Goal: Task Accomplishment & Management: Manage account settings

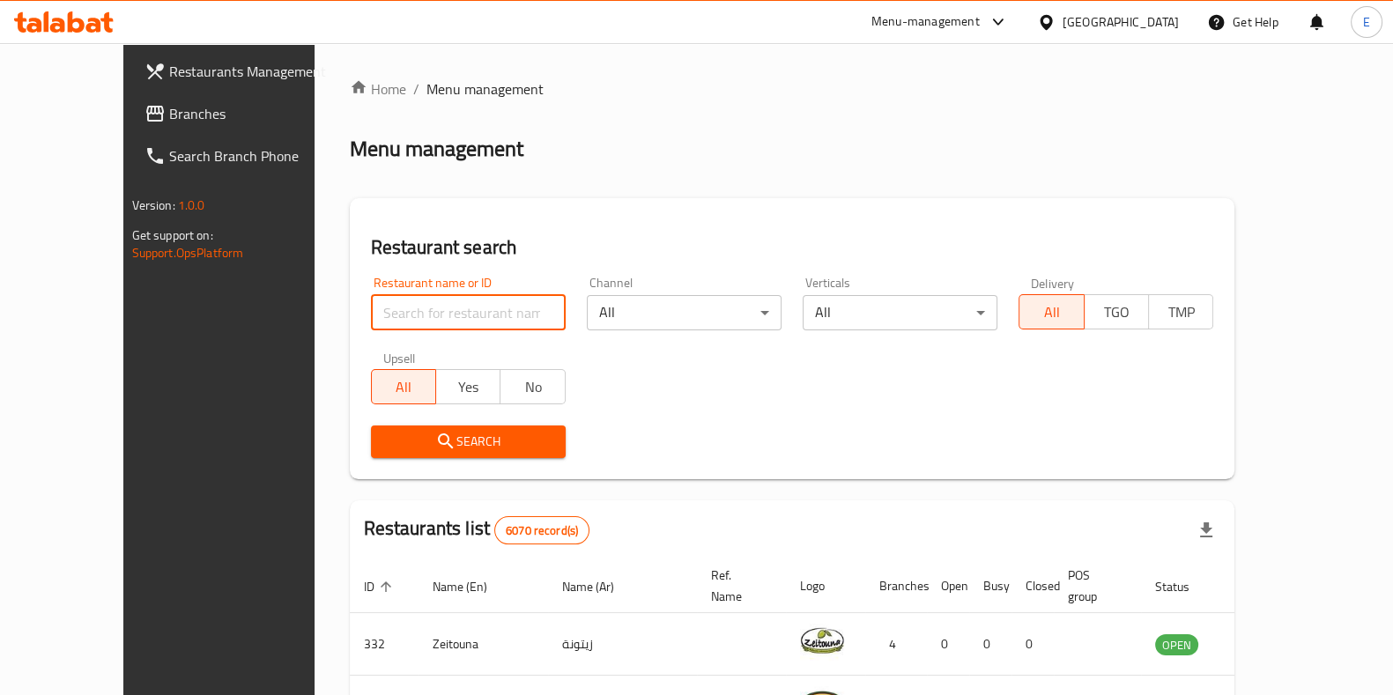
drag, startPoint x: 0, startPoint y: 0, endPoint x: 414, endPoint y: 322, distance: 524.9
click at [414, 322] on input "search" at bounding box center [468, 312] width 195 height 35
type input "tren tren"
click button "Search" at bounding box center [468, 442] width 195 height 33
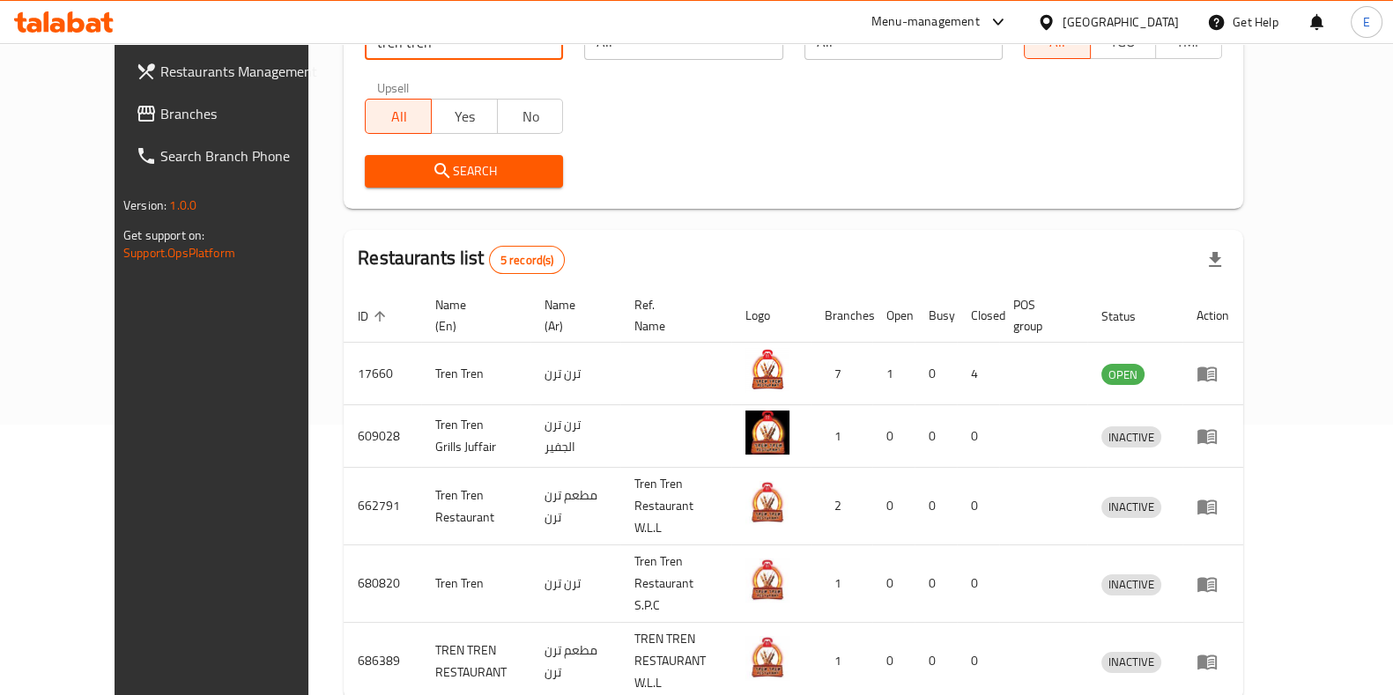
scroll to position [326, 0]
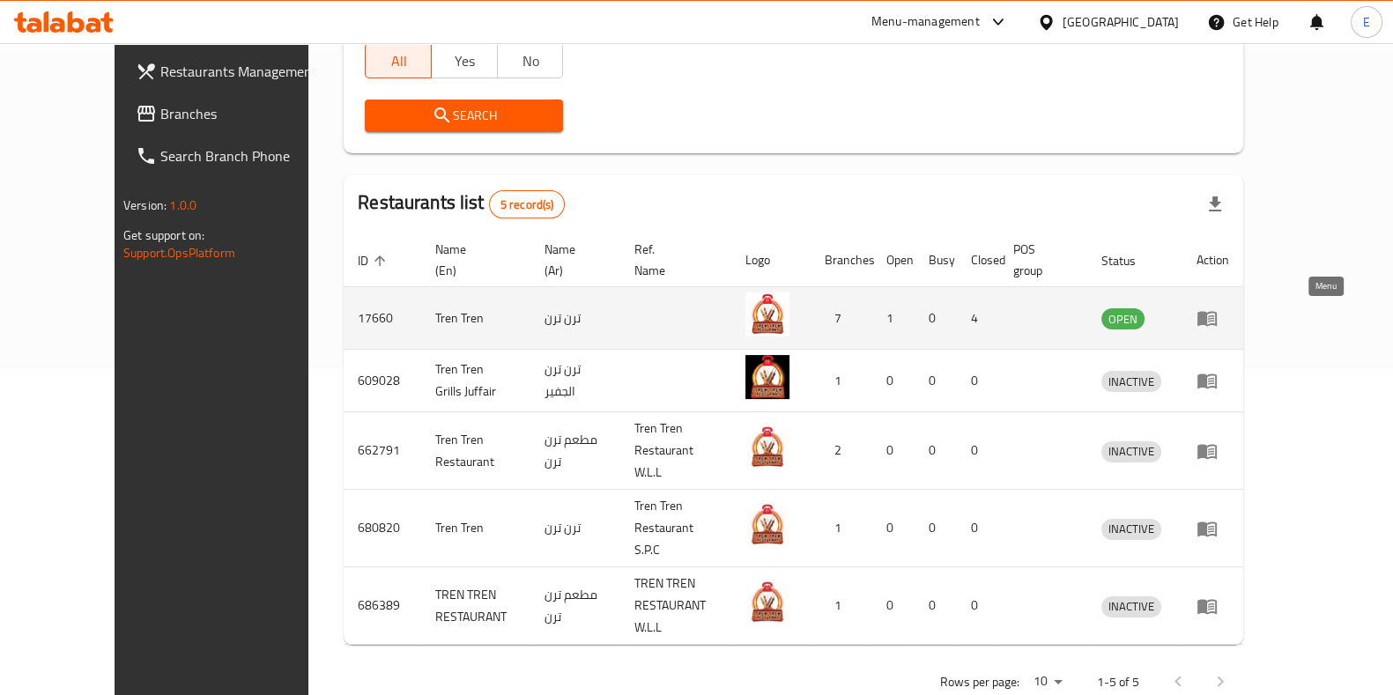
click at [1218, 327] on icon "enhanced table" at bounding box center [1207, 317] width 21 height 21
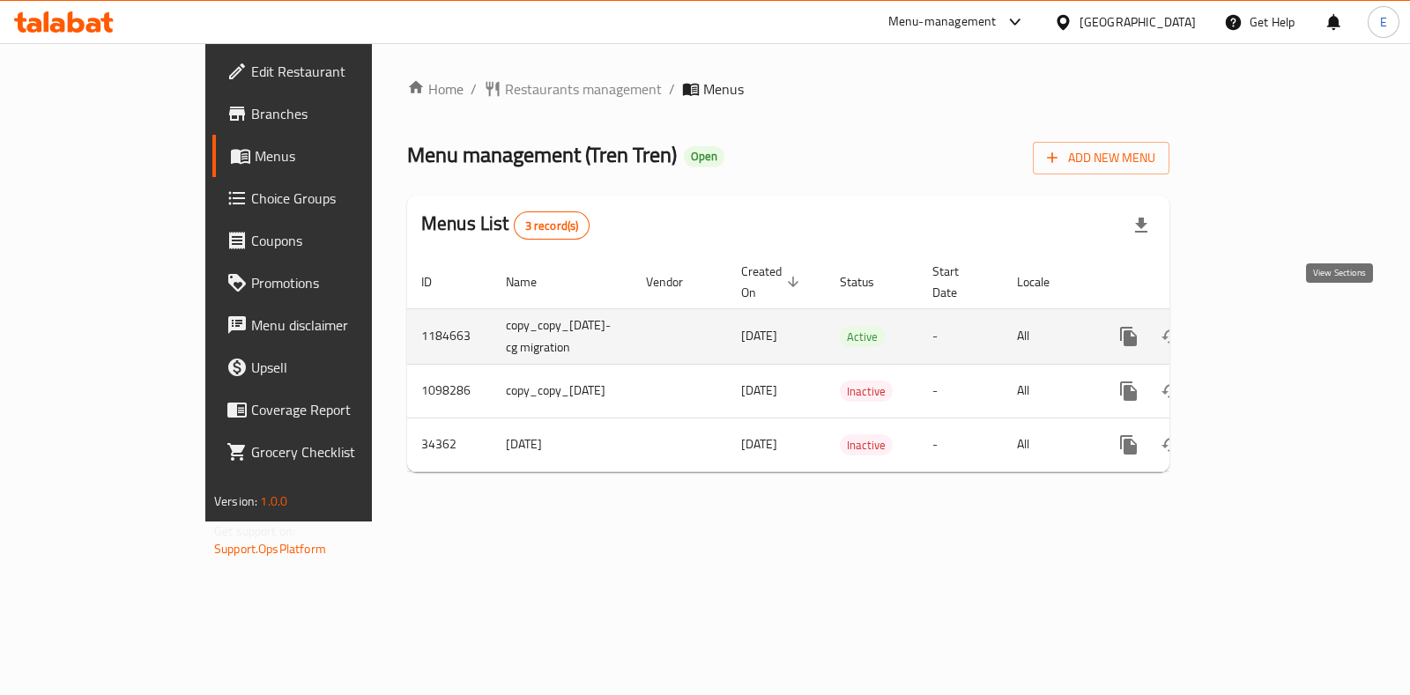
click at [1277, 315] on link "enhanced table" at bounding box center [1255, 336] width 42 height 42
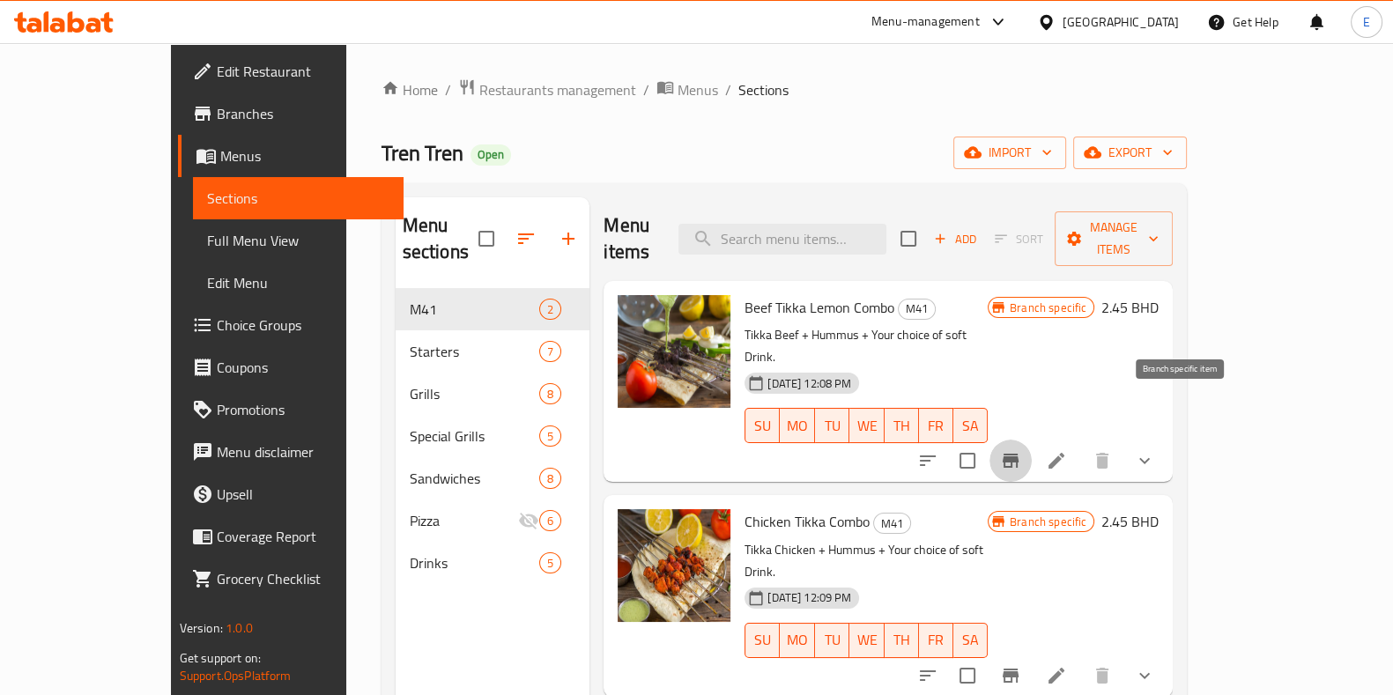
click at [1032, 440] on button "Branch-specific-item" at bounding box center [1010, 461] width 42 height 42
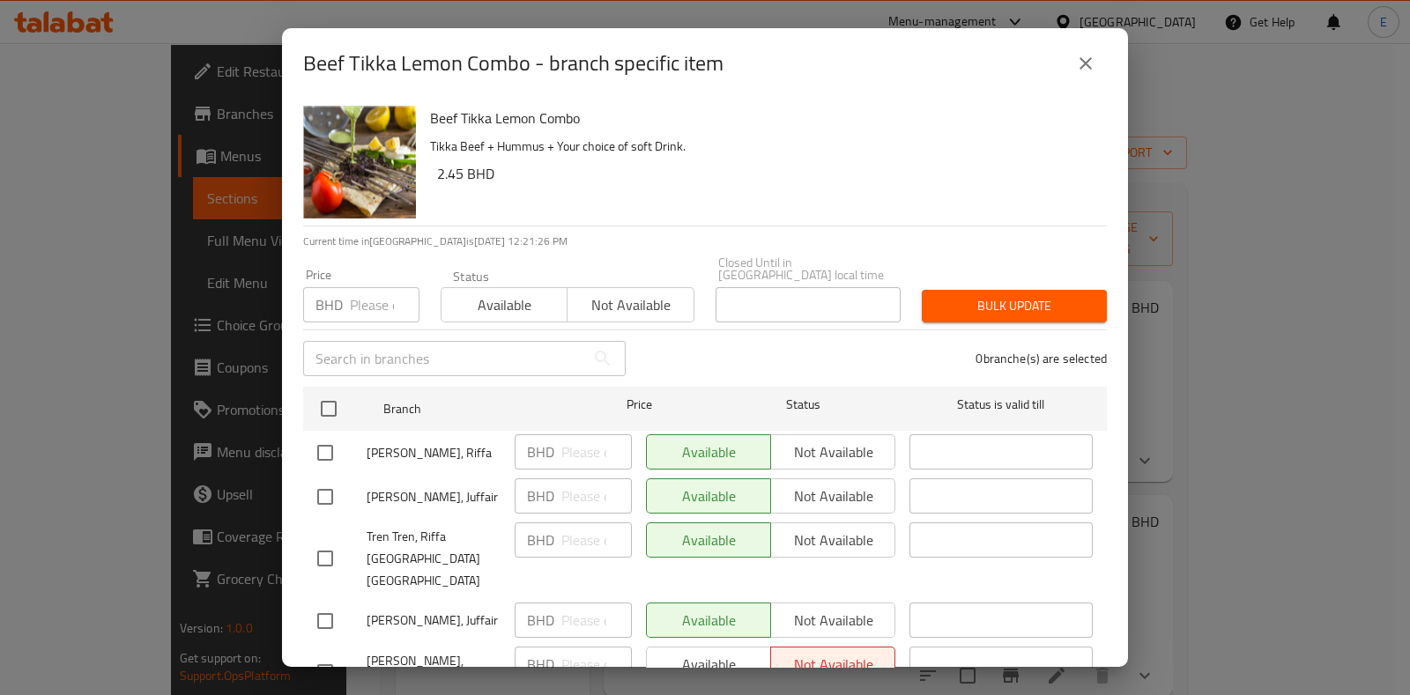
scroll to position [119, 0]
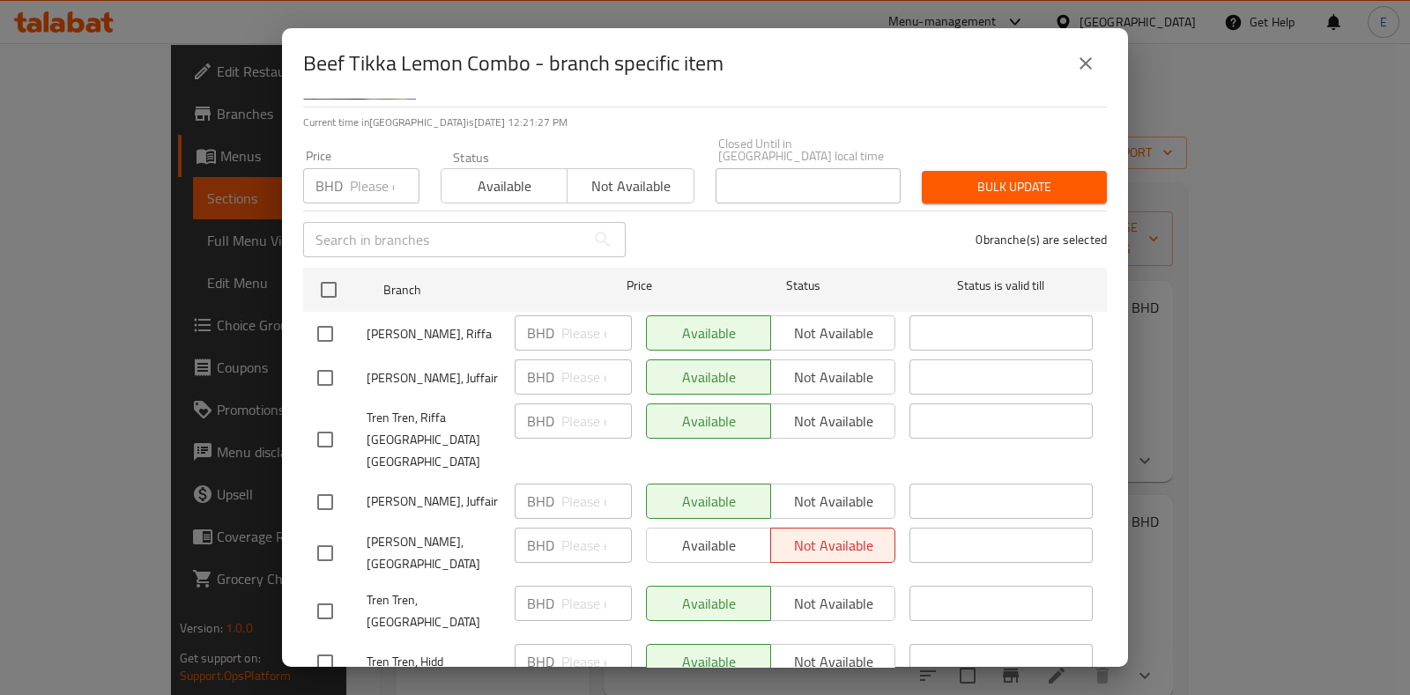
click at [330, 535] on input "checkbox" at bounding box center [325, 553] width 37 height 37
checkbox input "true"
click at [654, 533] on span "Available" at bounding box center [709, 546] width 110 height 26
click at [624, 692] on button "Save" at bounding box center [705, 708] width 804 height 33
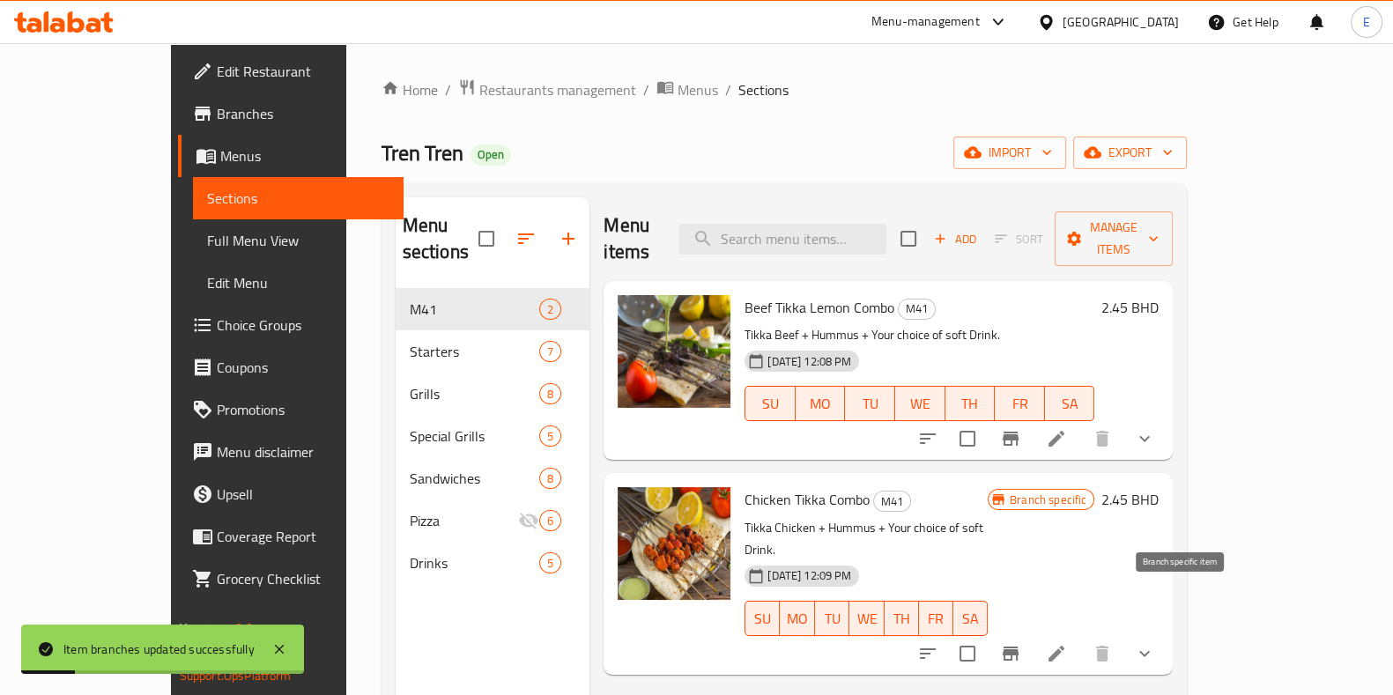
click at [1019, 647] on icon "Branch-specific-item" at bounding box center [1011, 654] width 16 height 14
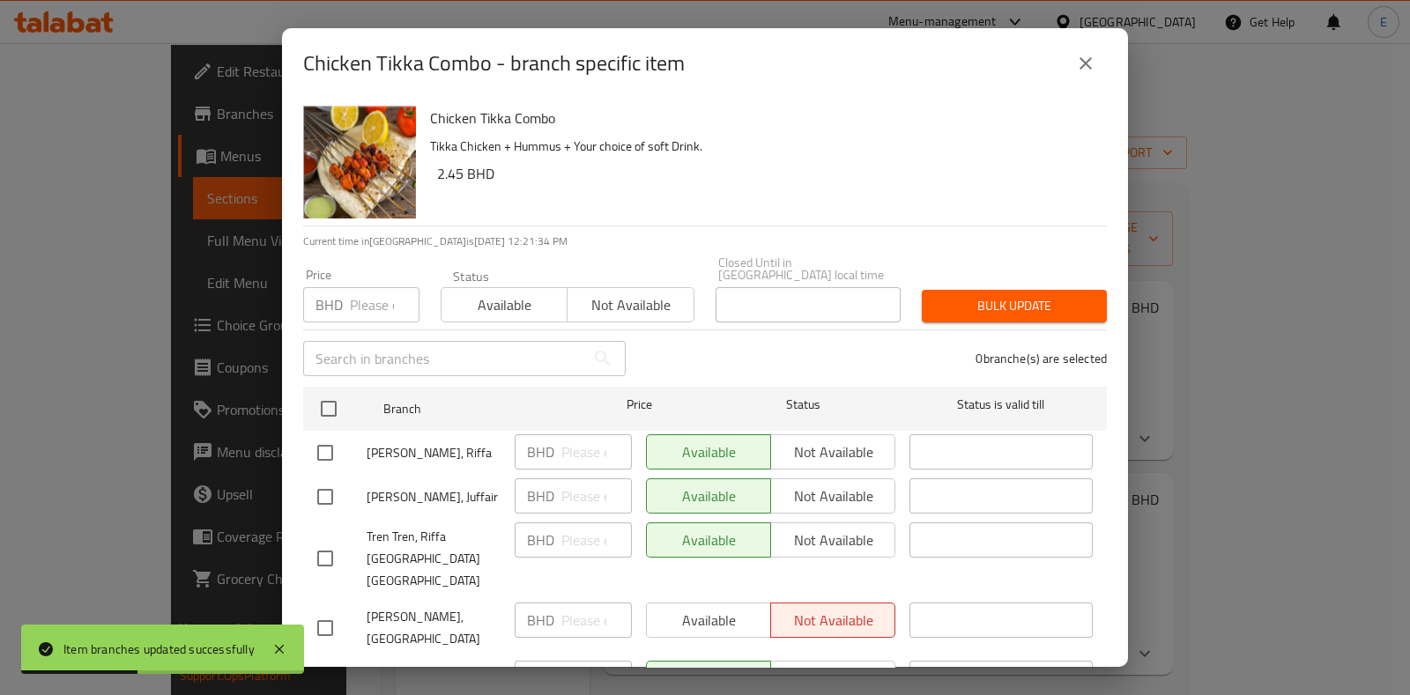
click at [330, 610] on input "checkbox" at bounding box center [325, 628] width 37 height 37
checkbox input "true"
click at [665, 608] on span "Available" at bounding box center [709, 621] width 110 height 26
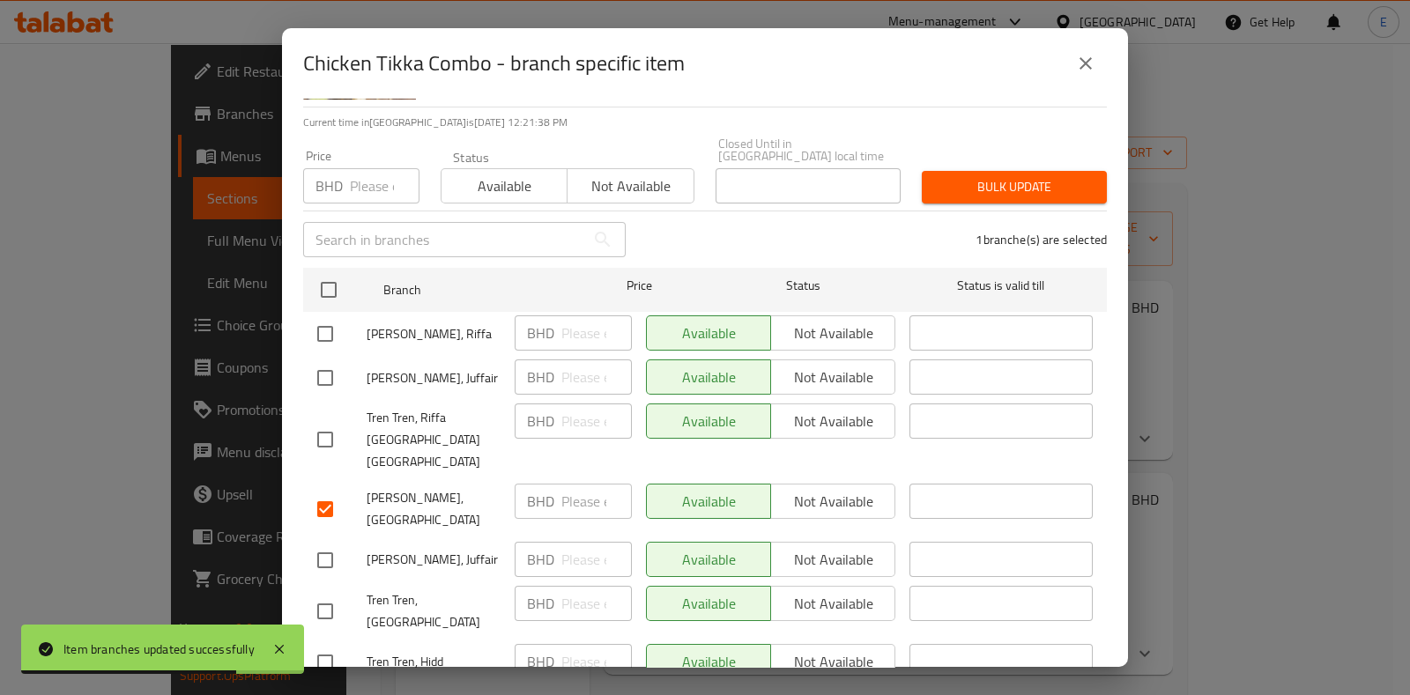
click at [659, 692] on button "Save" at bounding box center [705, 708] width 804 height 33
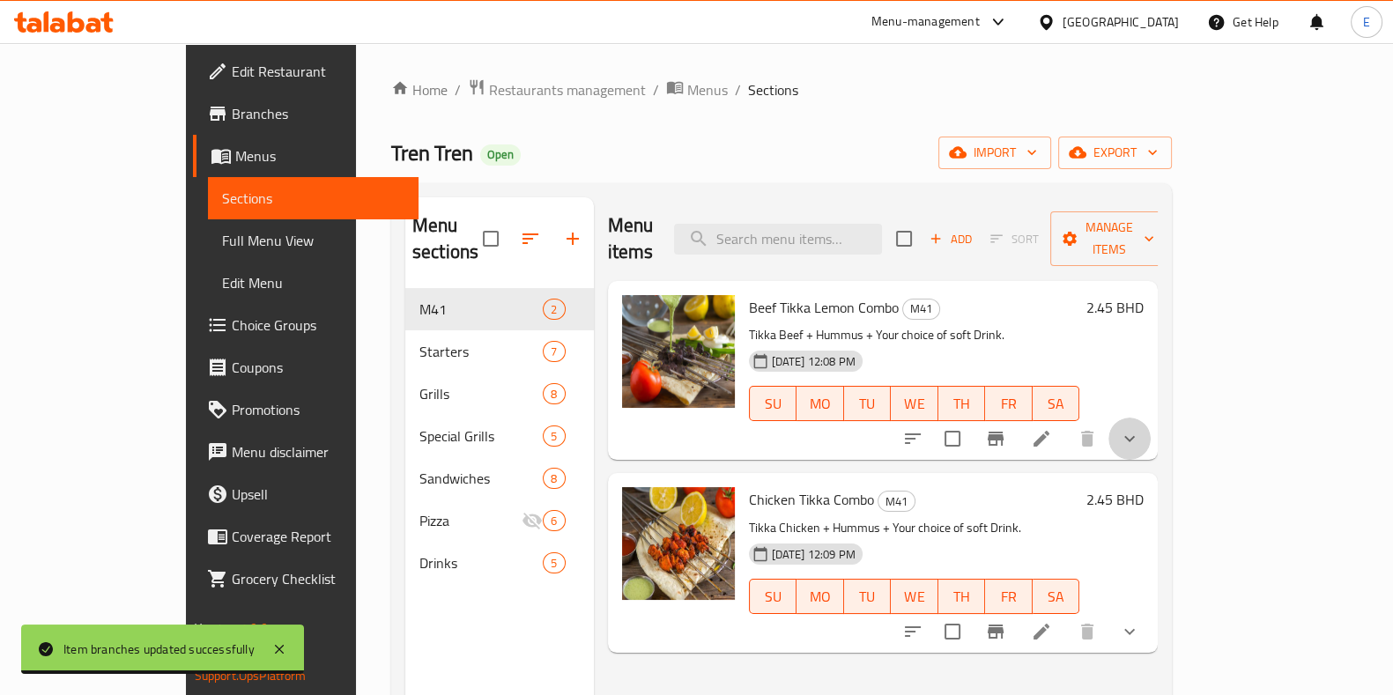
click at [1151, 418] on button "show more" at bounding box center [1129, 439] width 42 height 42
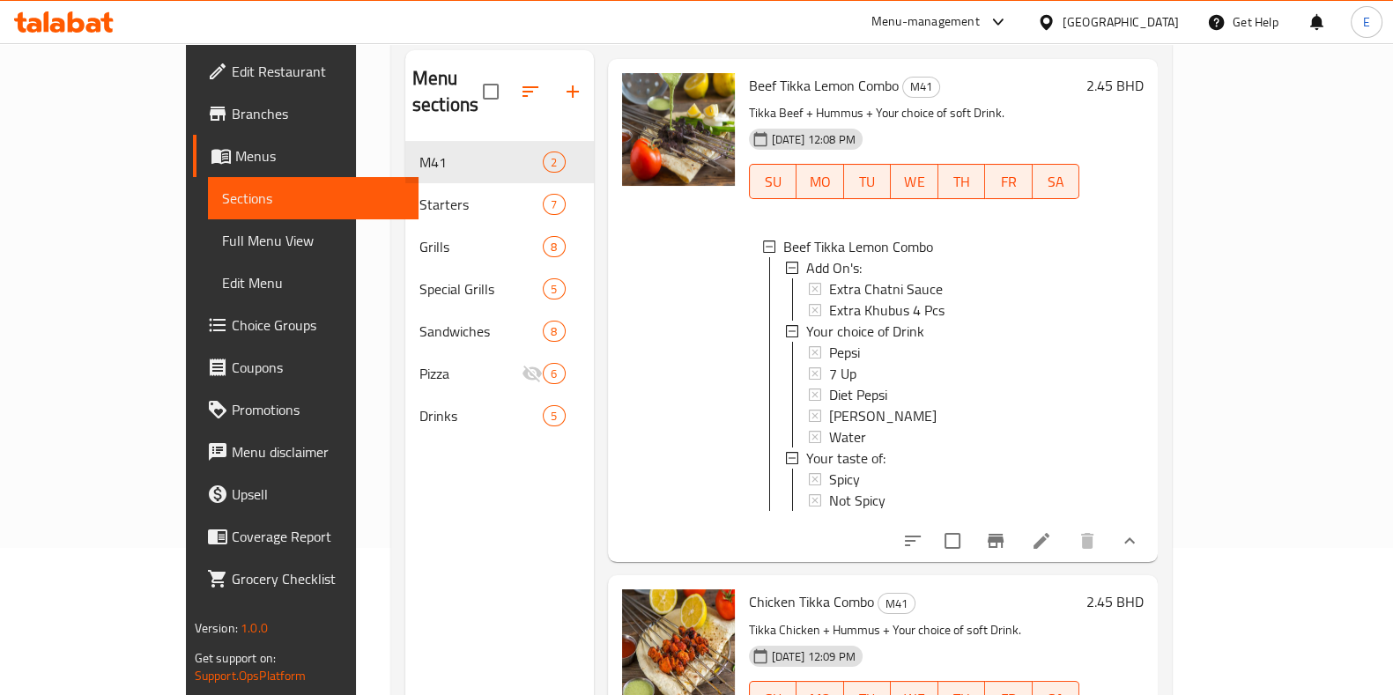
scroll to position [247, 0]
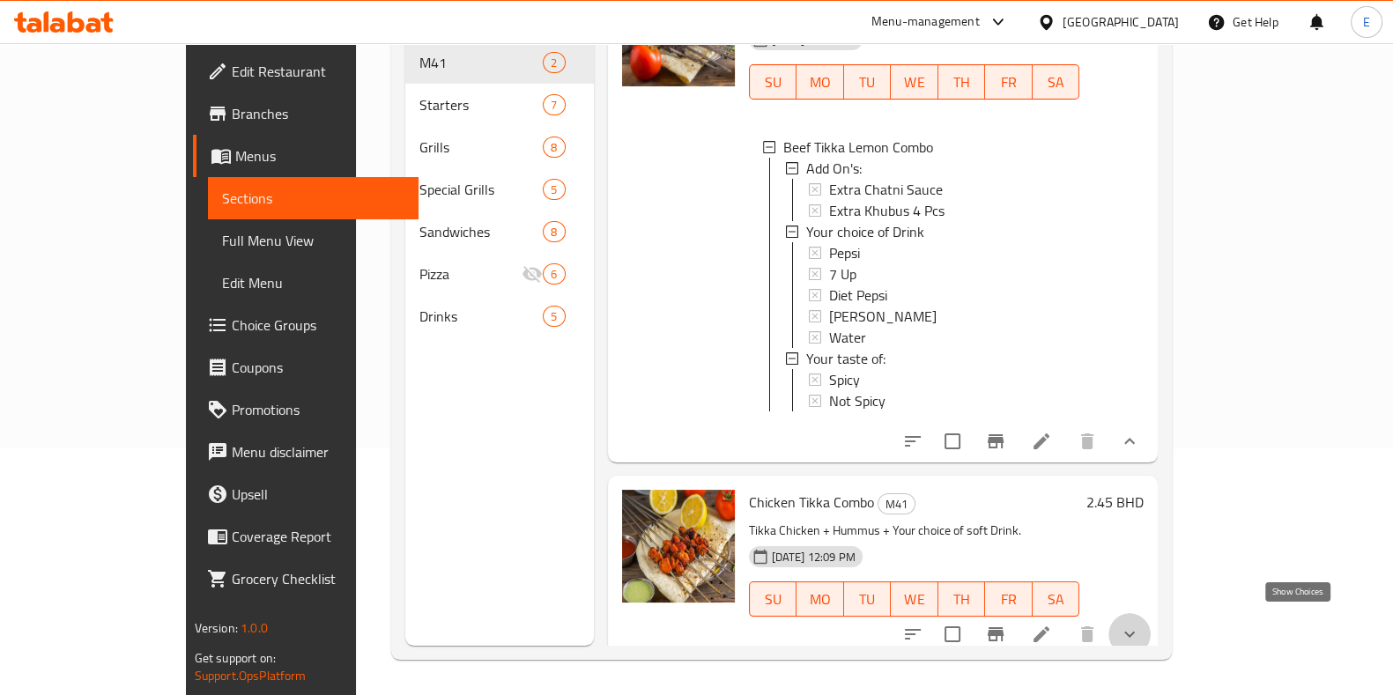
click at [1135, 631] on icon "show more" at bounding box center [1129, 634] width 11 height 6
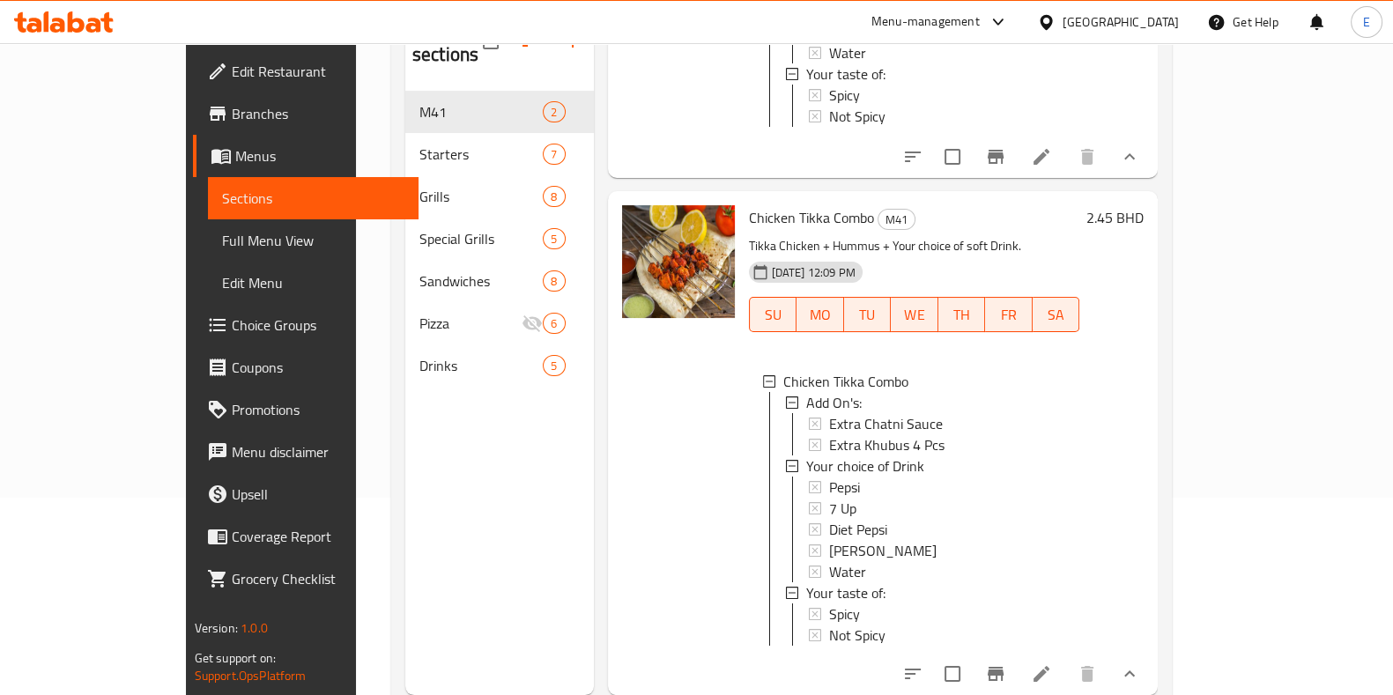
scroll to position [199, 0]
click at [806, 233] on p "Tikka Chicken + Hummus + Your choice of soft Drink." at bounding box center [914, 244] width 331 height 22
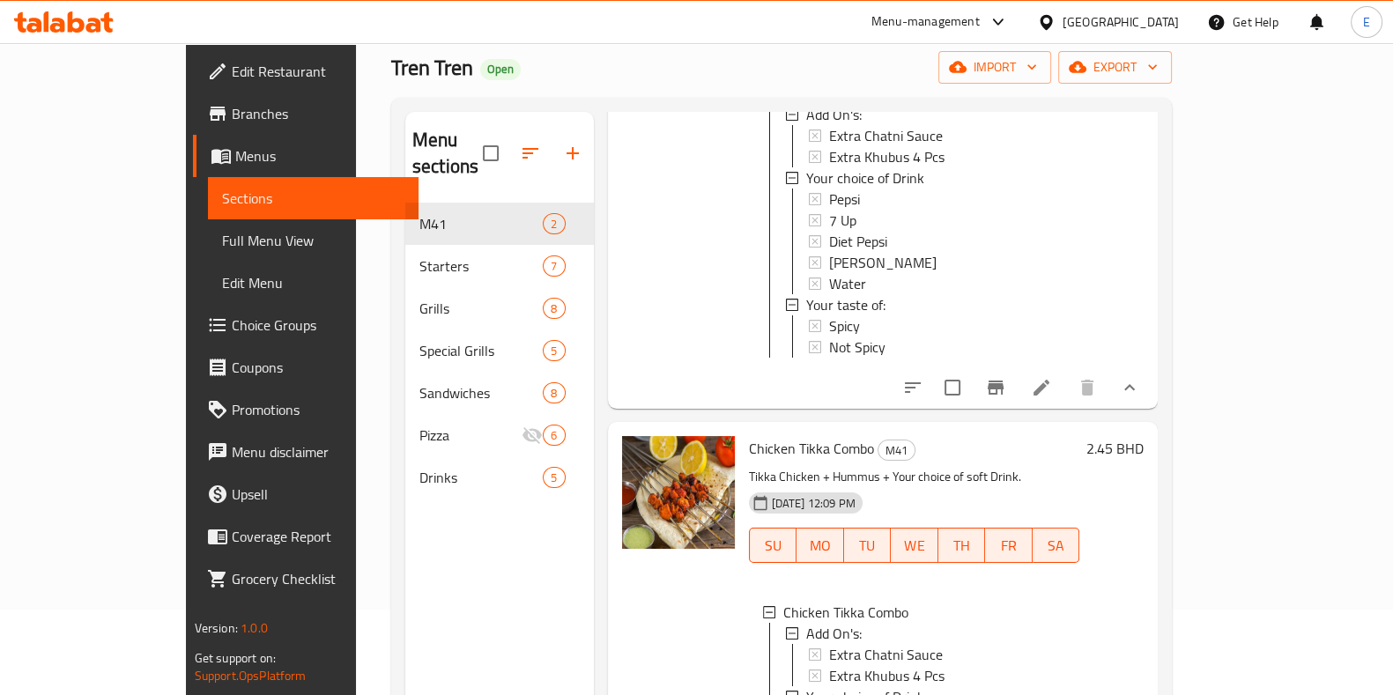
scroll to position [291, 0]
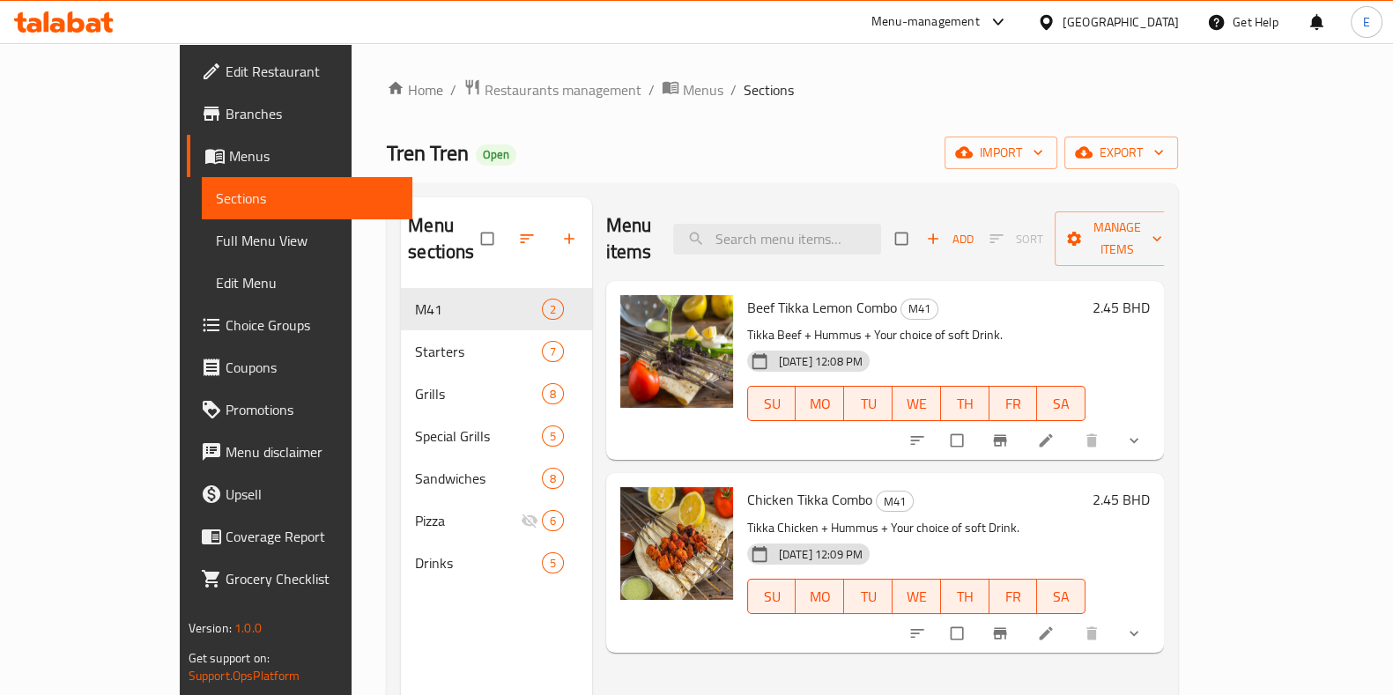
click at [226, 103] on span "Branches" at bounding box center [312, 113] width 173 height 21
